Goal: Information Seeking & Learning: Learn about a topic

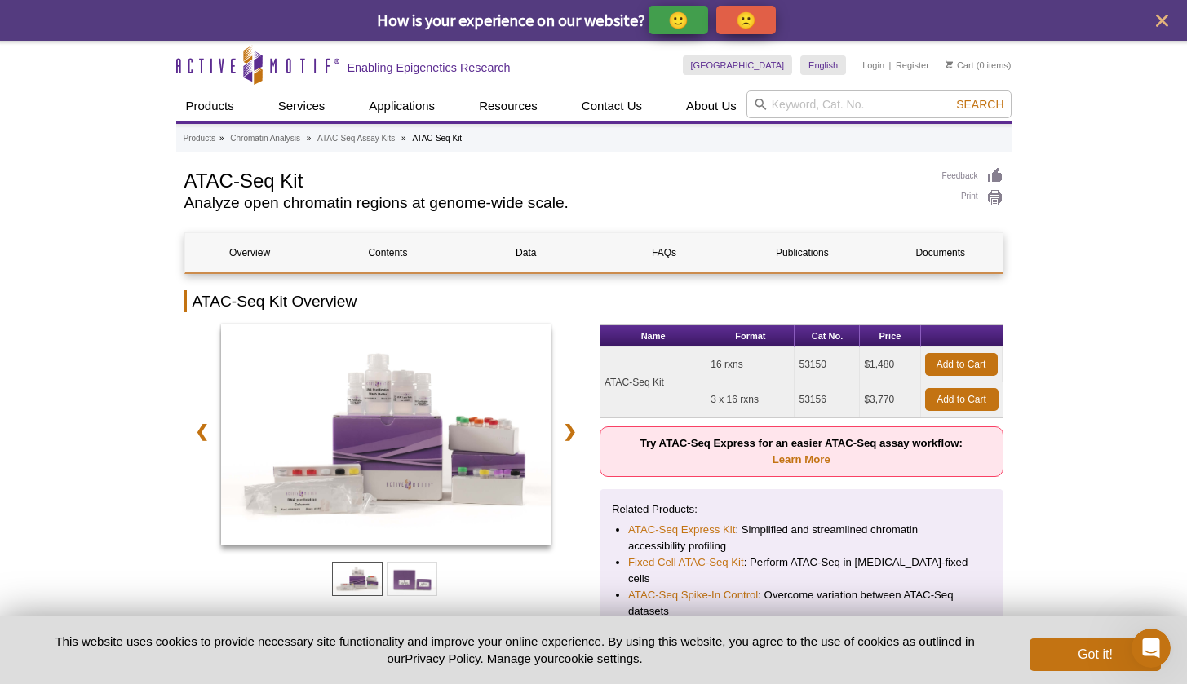
scroll to position [20, 0]
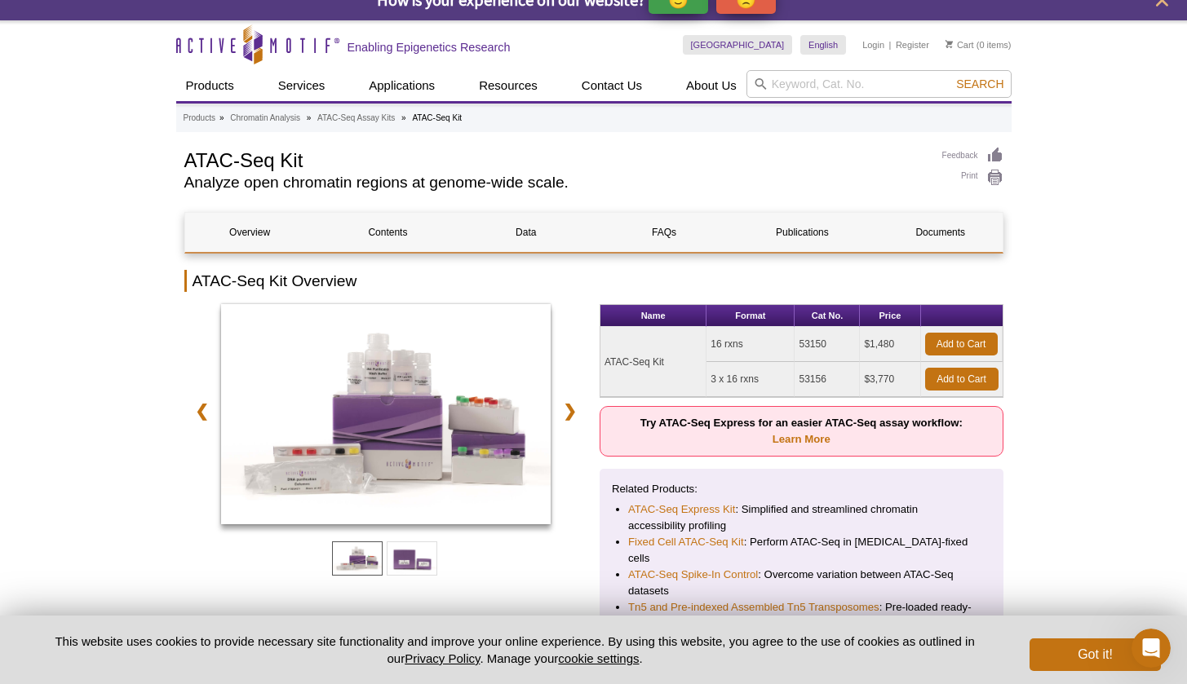
click at [896, 471] on div "Related Products: ATAC-Seq Express Kit : Simplified and streamlined chromatin a…" at bounding box center [802, 597] width 404 height 257
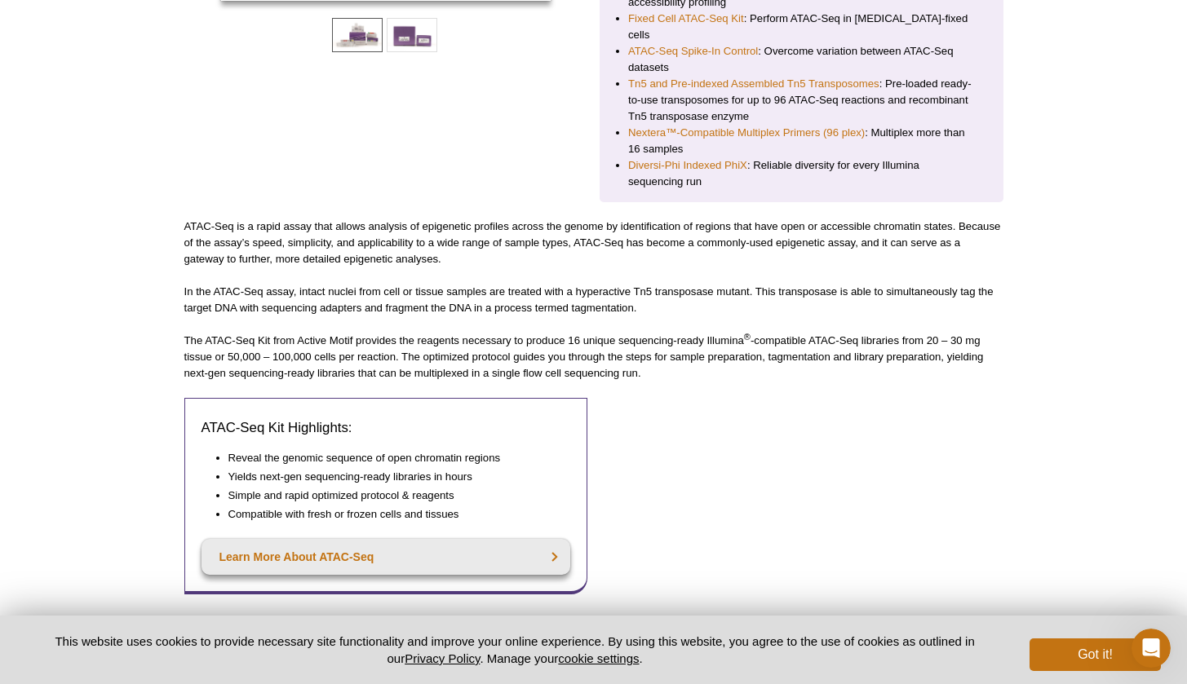
scroll to position [0, 0]
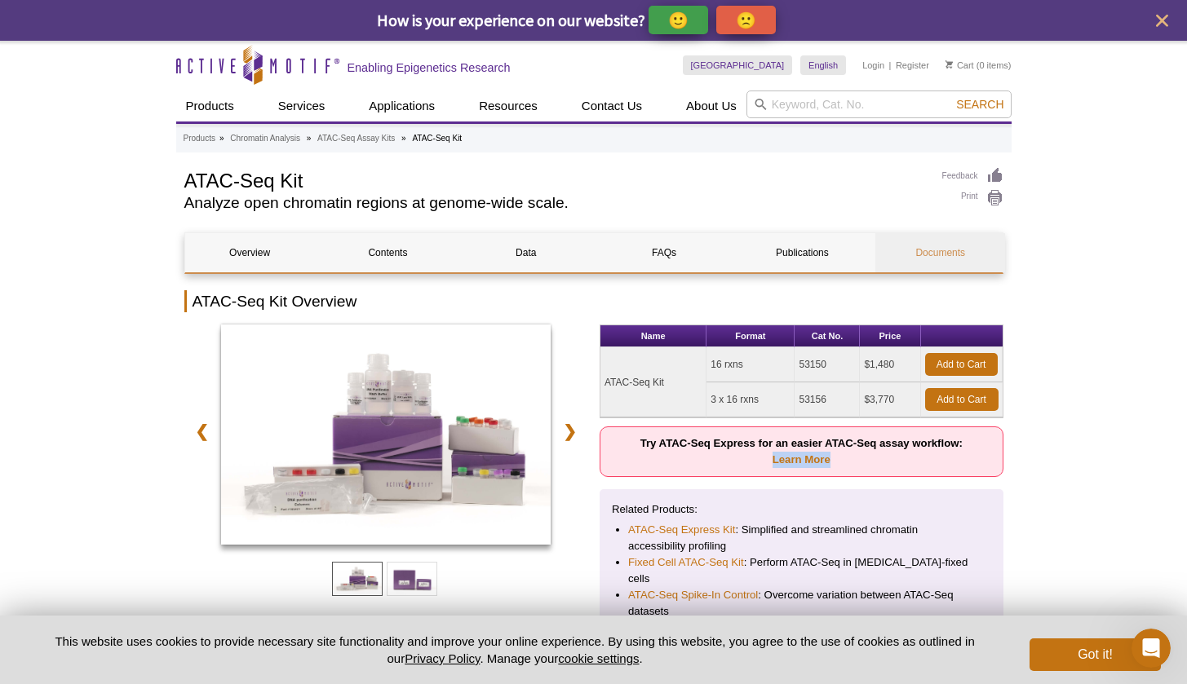
click at [932, 247] on link "Documents" at bounding box center [940, 252] width 130 height 39
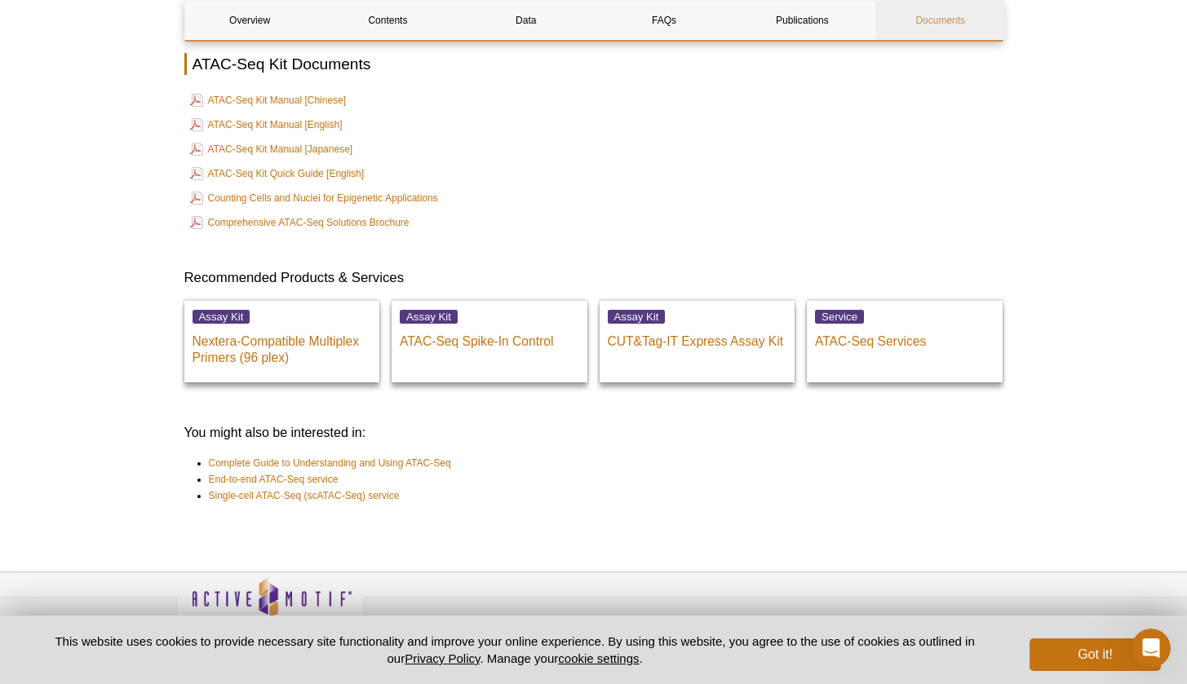
scroll to position [4457, 0]
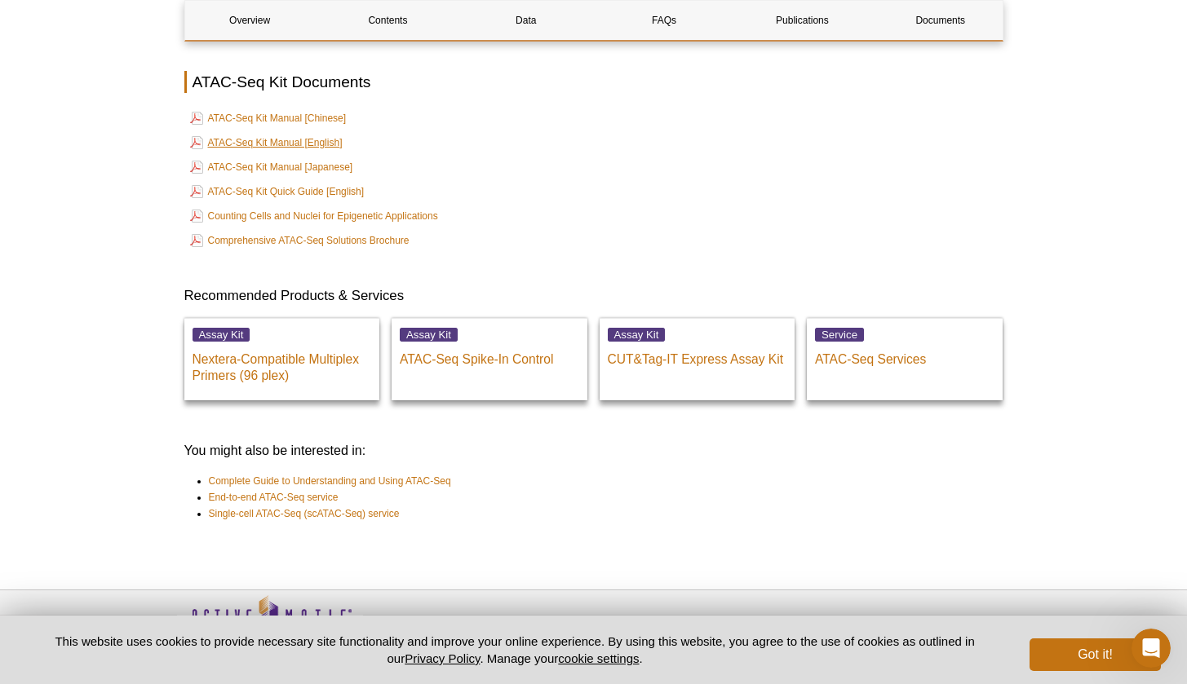
click at [272, 133] on link "ATAC-Seq Kit Manual [English]" at bounding box center [266, 143] width 153 height 20
click at [891, 1] on link "Documents" at bounding box center [940, 20] width 130 height 39
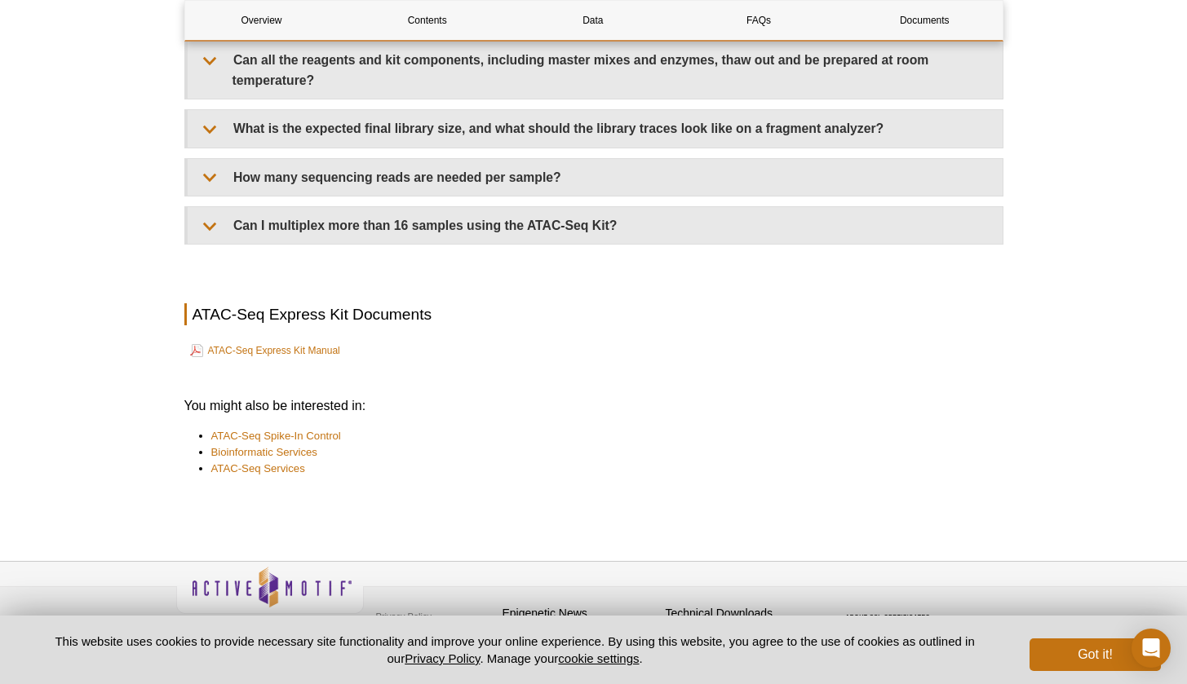
scroll to position [3921, 0]
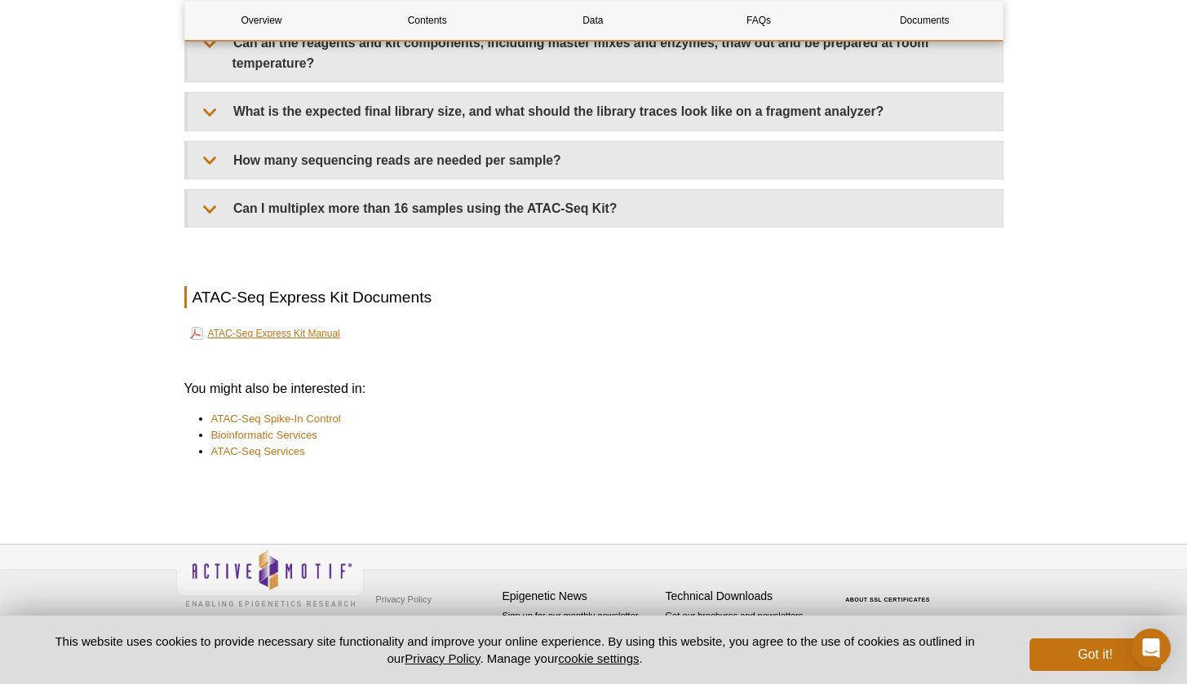
click at [268, 327] on link "ATAC-Seq Express Kit Manual" at bounding box center [265, 334] width 150 height 20
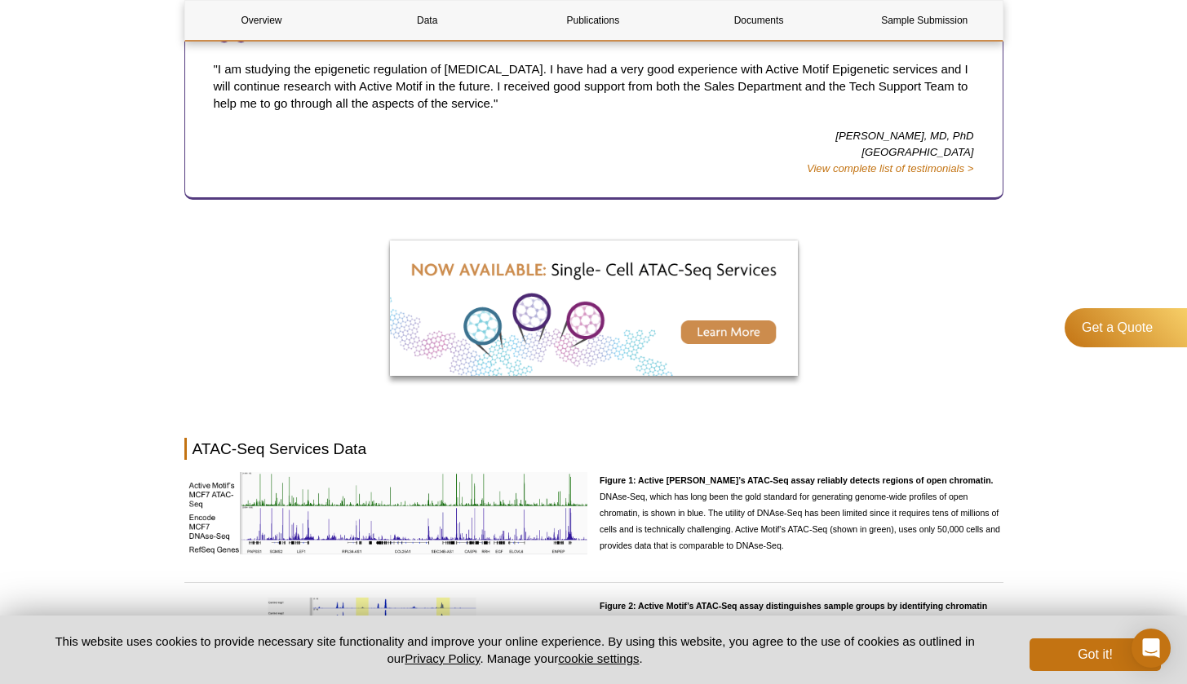
scroll to position [436, 0]
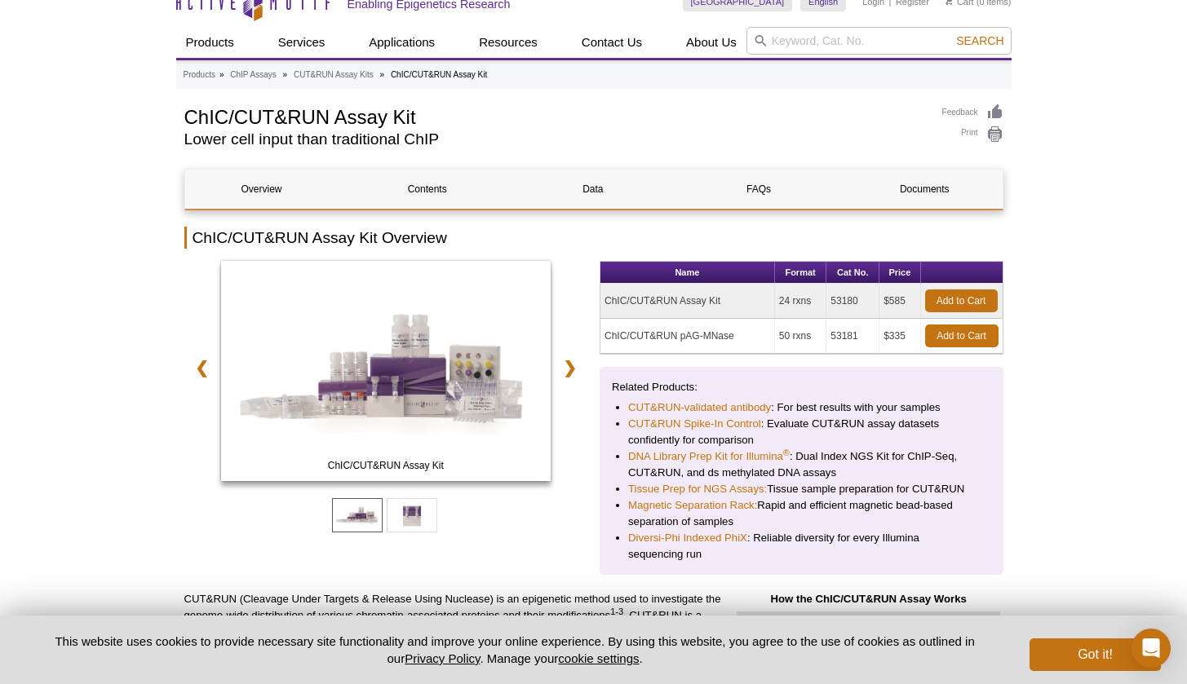
scroll to position [74, 0]
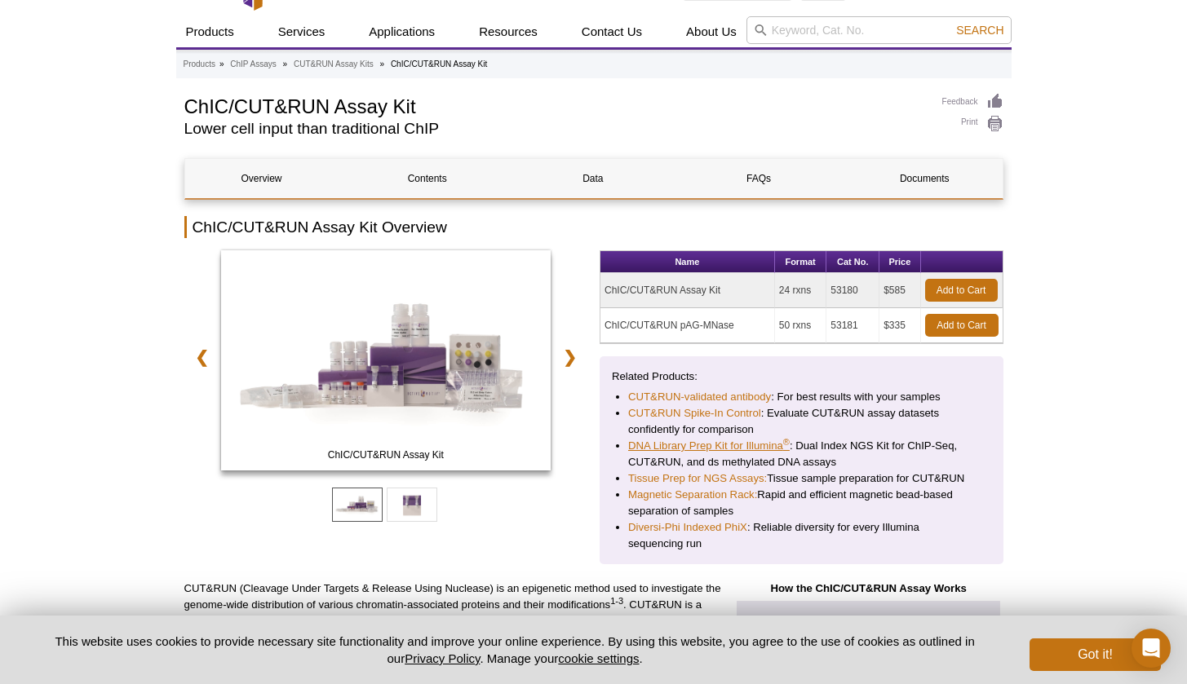
click at [727, 450] on link "DNA Library Prep Kit for Illumina ®" at bounding box center [709, 446] width 162 height 16
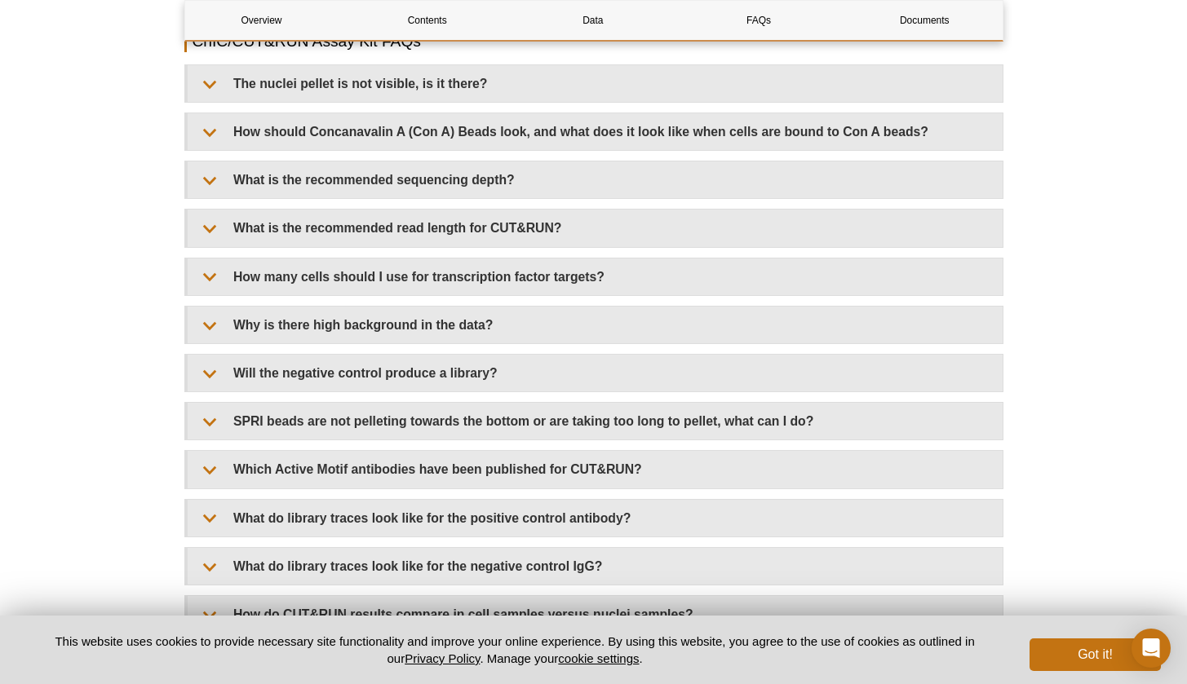
scroll to position [4667, 0]
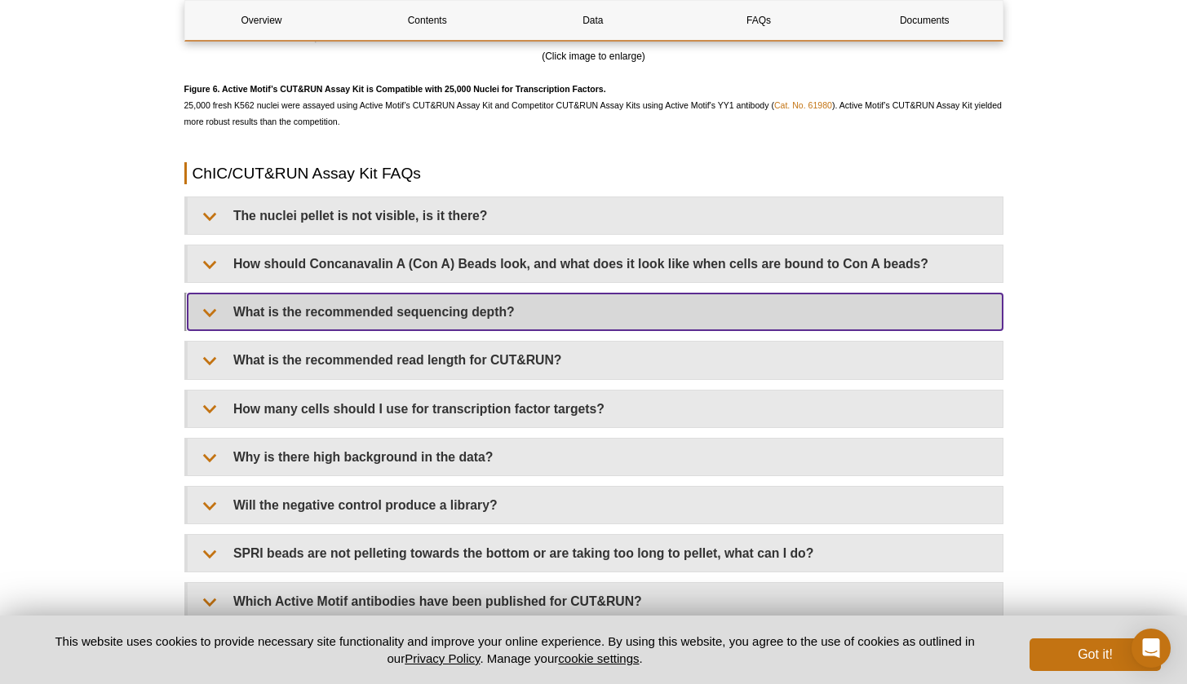
click at [407, 325] on summary "What is the recommended sequencing depth?" at bounding box center [595, 312] width 815 height 37
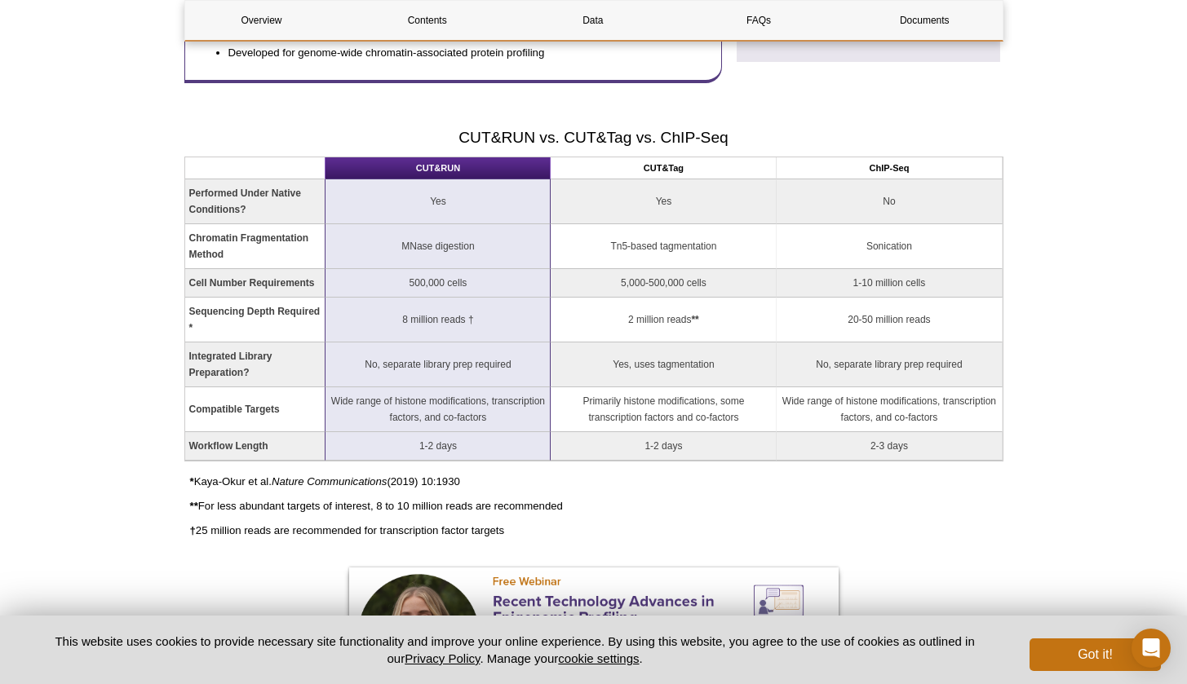
scroll to position [0, 0]
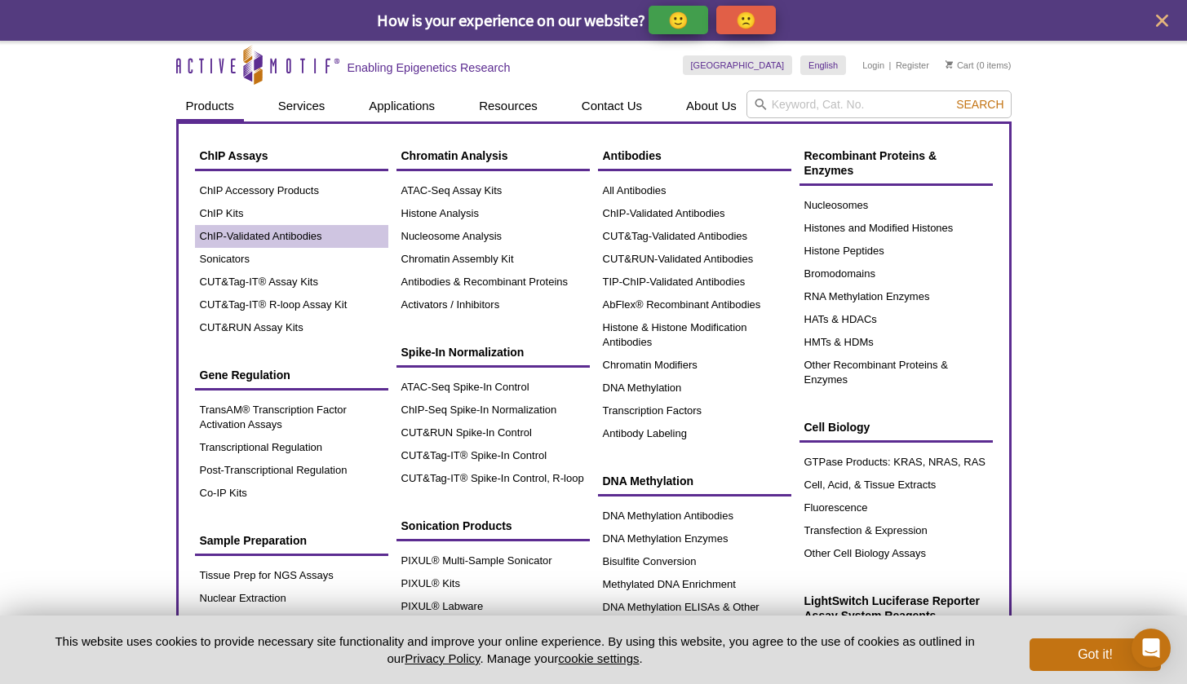
click at [267, 234] on link "ChIP-Validated Antibodies" at bounding box center [291, 236] width 193 height 23
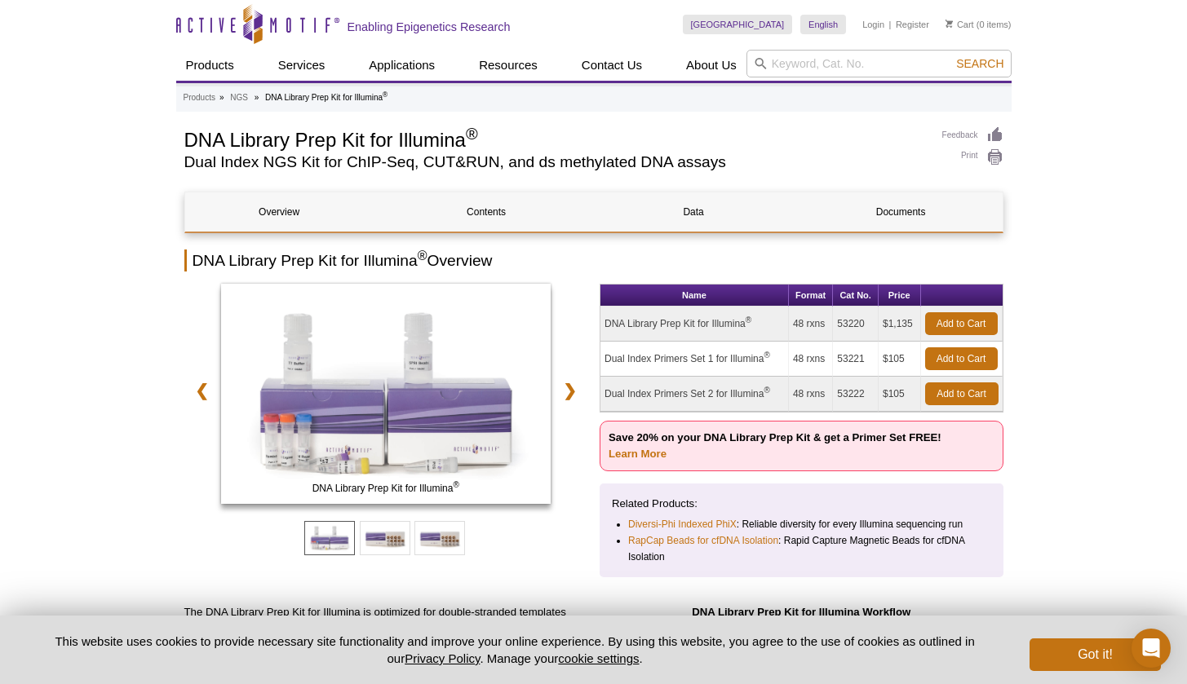
drag, startPoint x: 838, startPoint y: 325, endPoint x: 864, endPoint y: 321, distance: 26.3
click at [864, 321] on td "53220" at bounding box center [856, 324] width 46 height 35
copy td "53220"
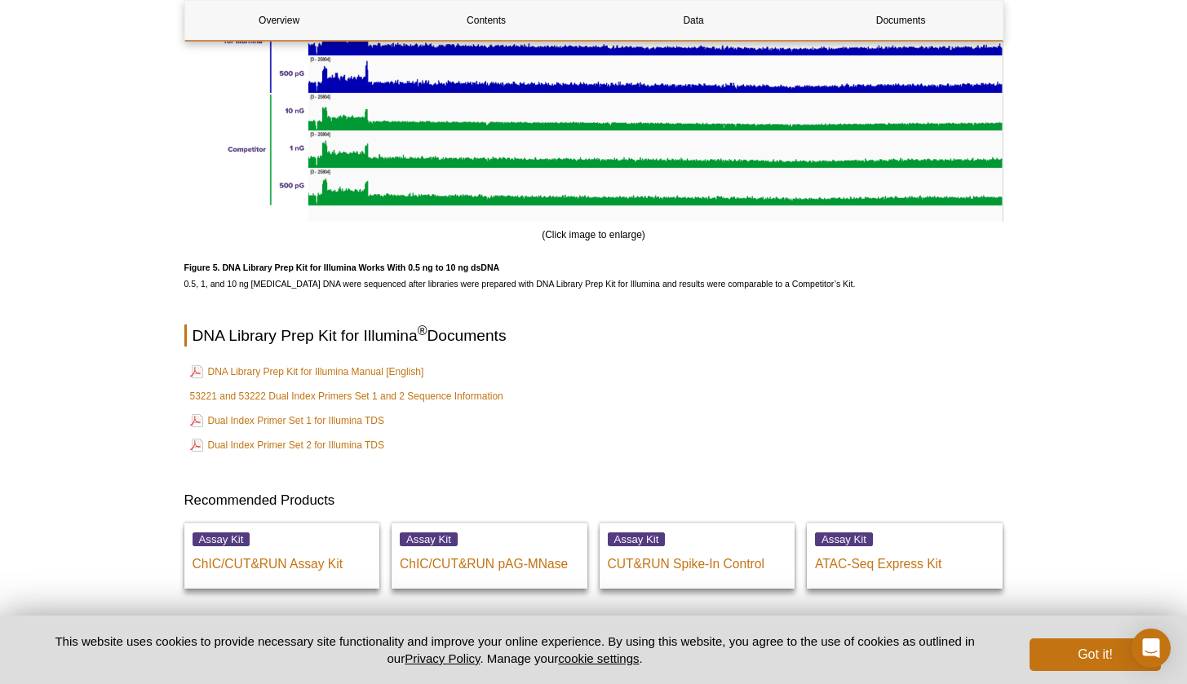
scroll to position [4432, 0]
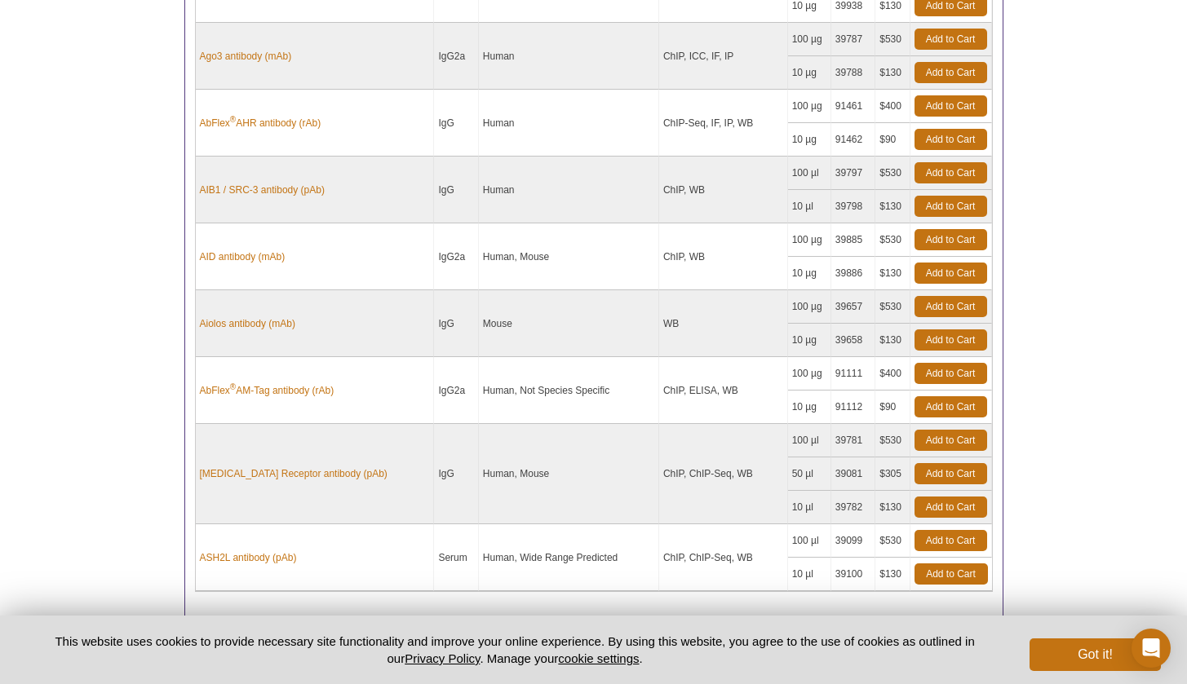
scroll to position [1328, 0]
